Goal: Task Accomplishment & Management: Use online tool/utility

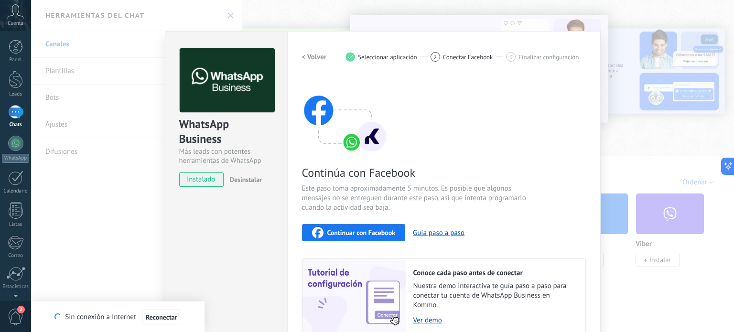
click at [602, 65] on div "WhatsApp Business Más leads con potentes herramientas de WhatsApp instalado Des…" at bounding box center [382, 166] width 703 height 332
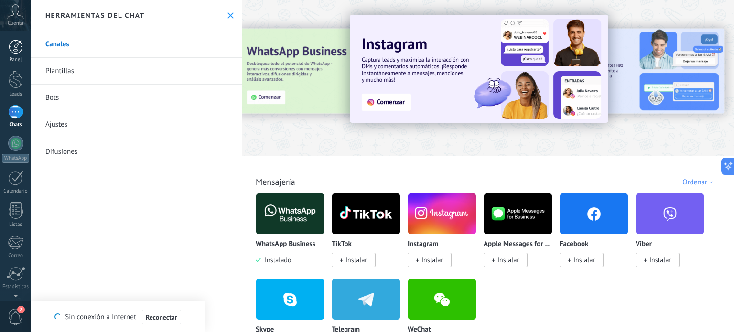
click at [12, 42] on div at bounding box center [16, 47] width 14 height 14
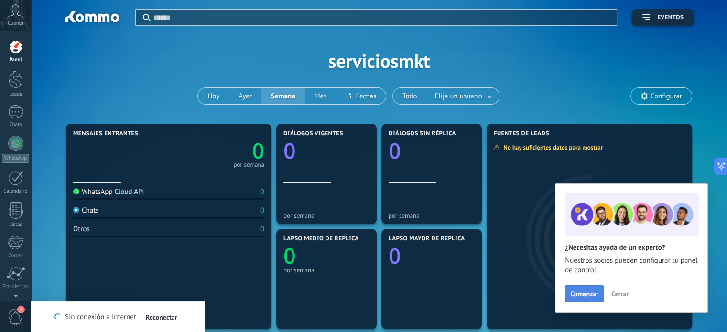
click at [577, 290] on button "Comenzar" at bounding box center [584, 293] width 39 height 17
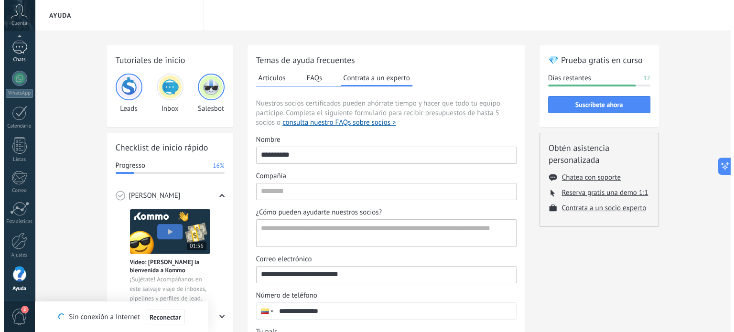
scroll to position [63, 0]
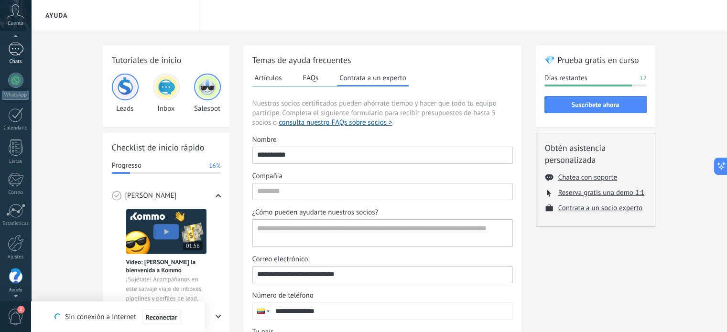
click at [23, 51] on link "Chats" at bounding box center [15, 53] width 31 height 23
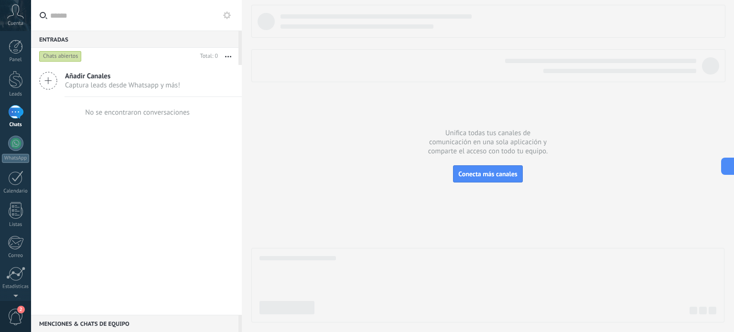
click at [155, 188] on div "Añadir Canales Captura leads desde Whatsapp y más! No se encontraron conversaci…" at bounding box center [136, 190] width 211 height 250
click at [242, 231] on div at bounding box center [242, 166] width 0 height 332
